Goal: Find specific page/section: Find specific page/section

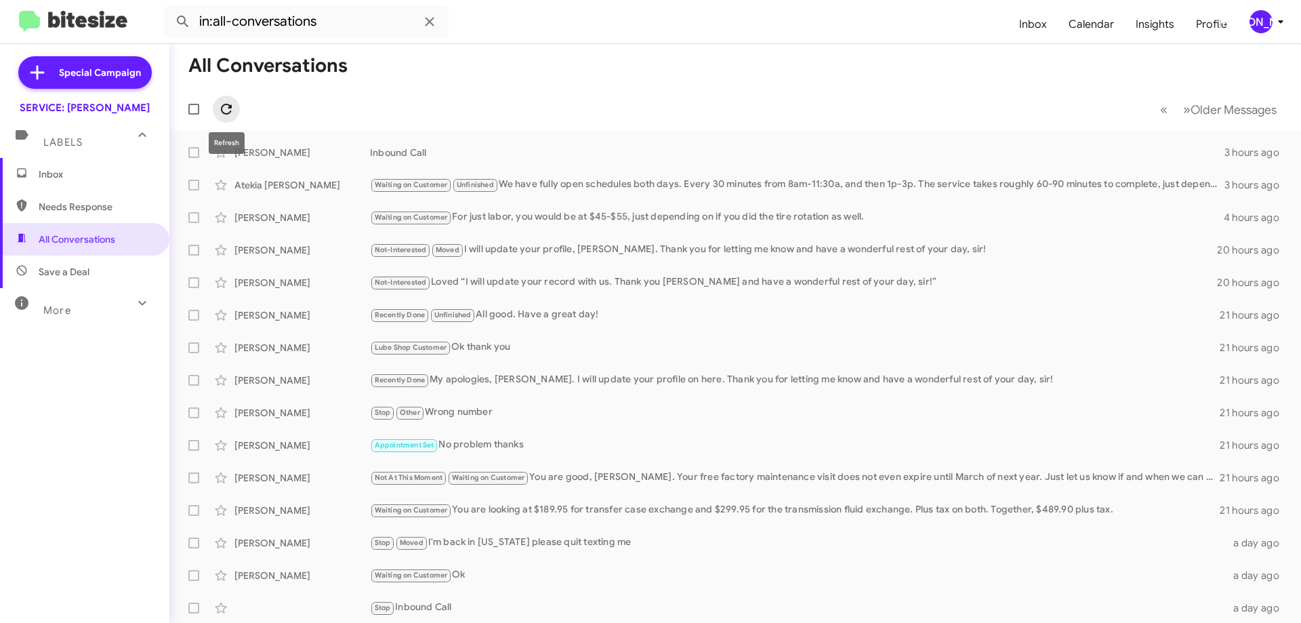
click at [236, 103] on span at bounding box center [226, 109] width 27 height 16
click at [230, 107] on icon at bounding box center [226, 109] width 11 height 11
click at [227, 110] on icon at bounding box center [226, 109] width 16 height 16
click at [230, 108] on icon at bounding box center [226, 109] width 11 height 11
click at [227, 112] on icon at bounding box center [226, 109] width 16 height 16
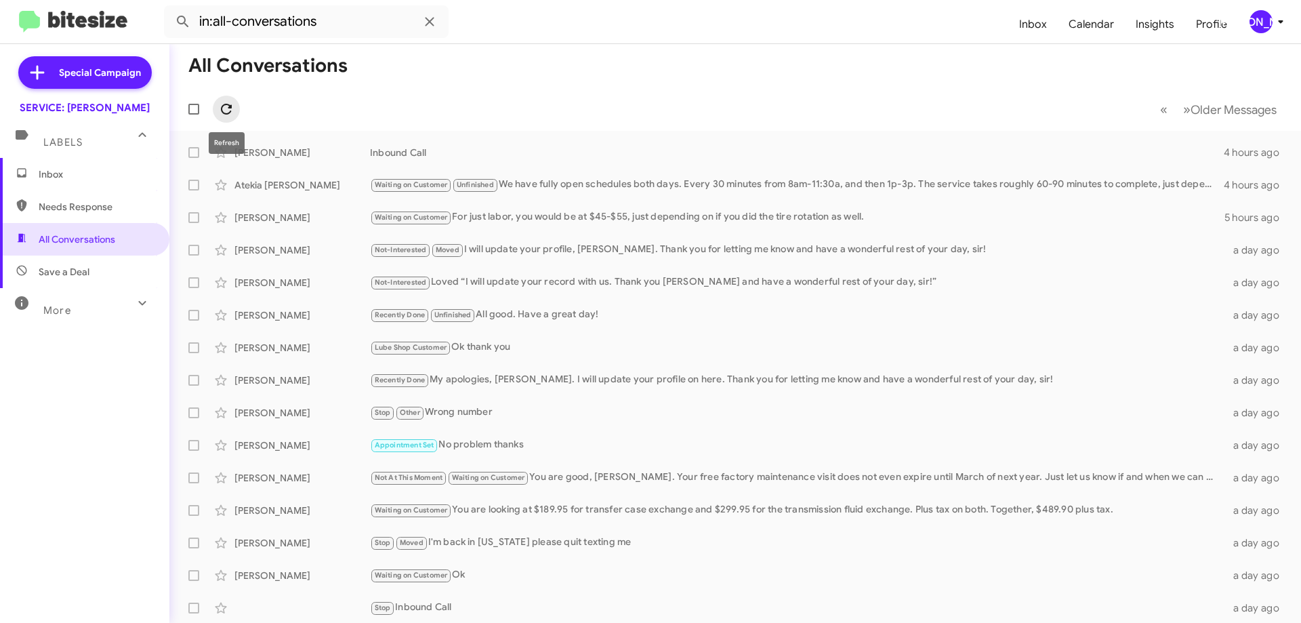
click at [226, 106] on icon at bounding box center [226, 109] width 16 height 16
click at [231, 108] on icon at bounding box center [226, 109] width 11 height 11
click at [228, 111] on icon at bounding box center [226, 109] width 16 height 16
click at [64, 173] on span "Inbox" at bounding box center [96, 174] width 115 height 14
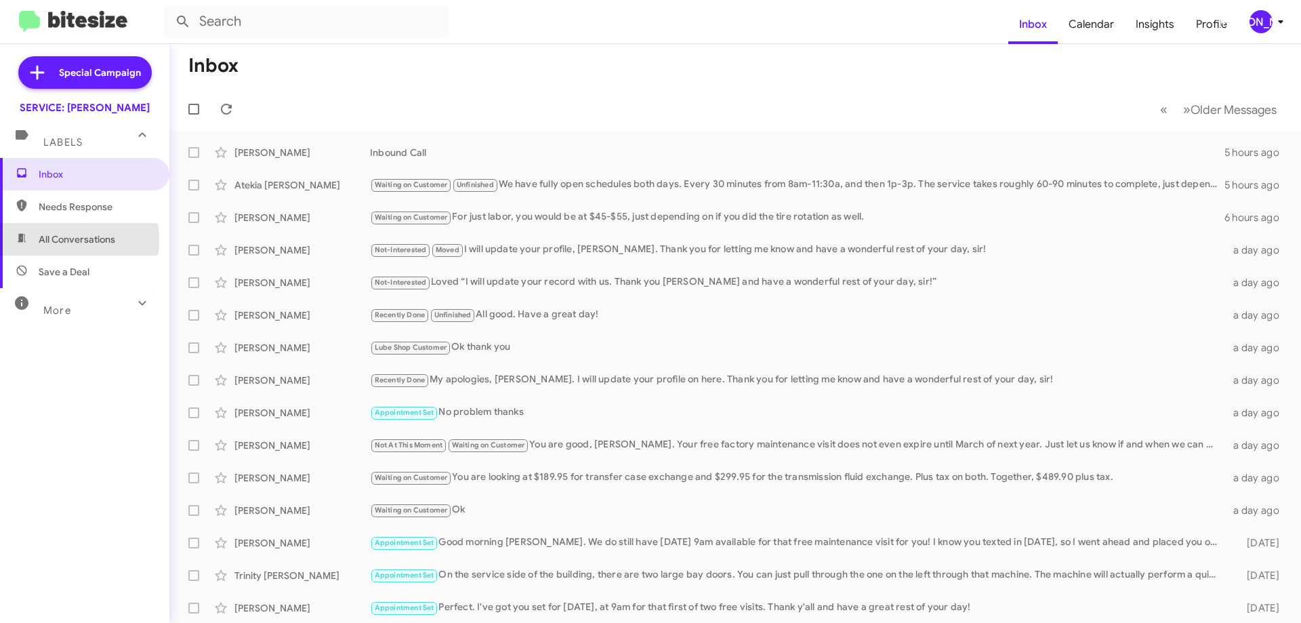
click at [54, 240] on span "All Conversations" at bounding box center [77, 239] width 77 height 14
type input "in:all-conversations"
